Goal: Information Seeking & Learning: Check status

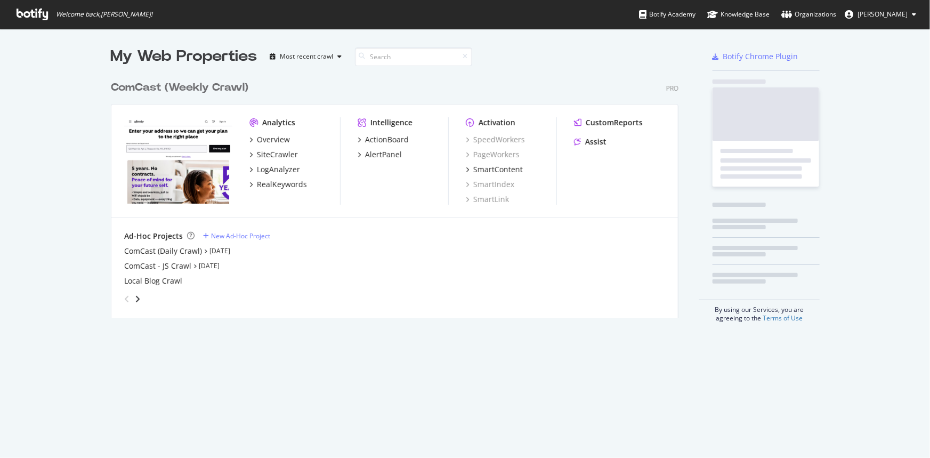
scroll to position [450, 916]
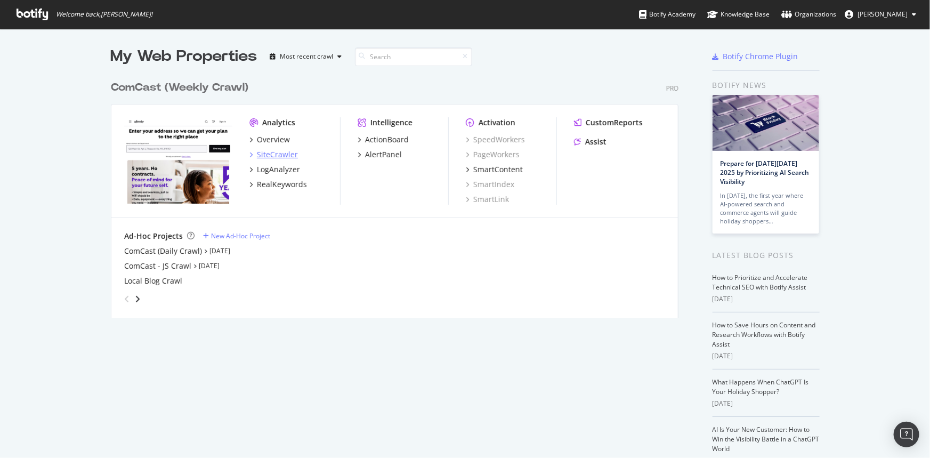
click at [288, 151] on div "SiteCrawler" at bounding box center [277, 154] width 41 height 11
